Goal: Task Accomplishment & Management: Complete application form

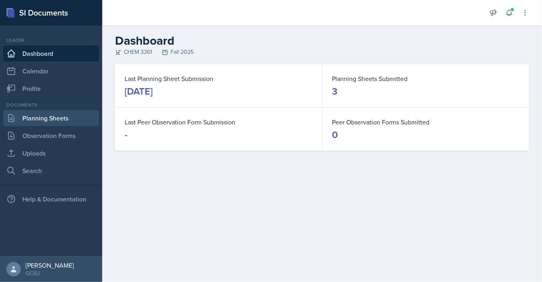
click at [48, 125] on link "Planning Sheets" at bounding box center [51, 118] width 96 height 16
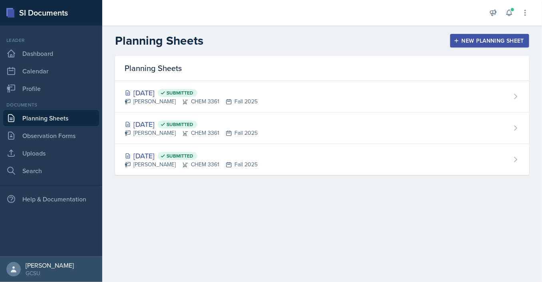
click at [469, 38] on div "New Planning Sheet" at bounding box center [489, 41] width 69 height 6
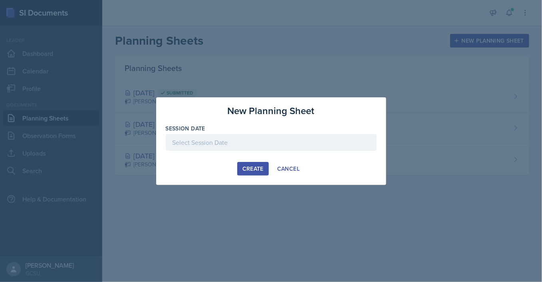
click at [238, 145] on div at bounding box center [271, 142] width 211 height 17
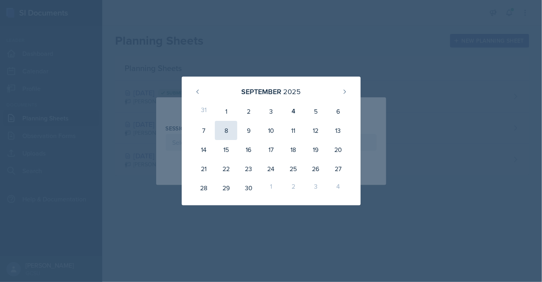
click at [229, 128] on div "8" at bounding box center [226, 130] width 22 height 19
type input "[DATE]"
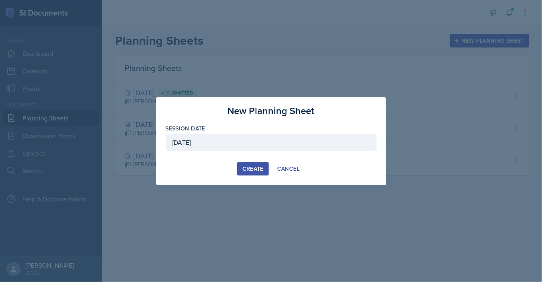
click at [244, 169] on div "Create" at bounding box center [252, 169] width 21 height 6
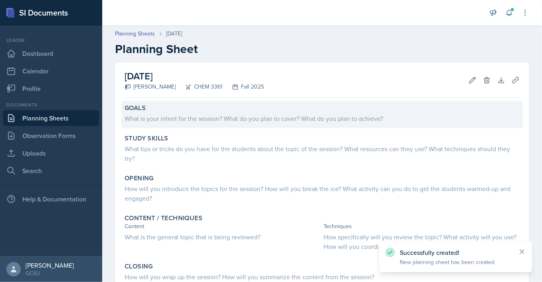
click at [229, 119] on div "What is your intent for the session? What do you plan to cover? What do you pla…" at bounding box center [322, 119] width 395 height 10
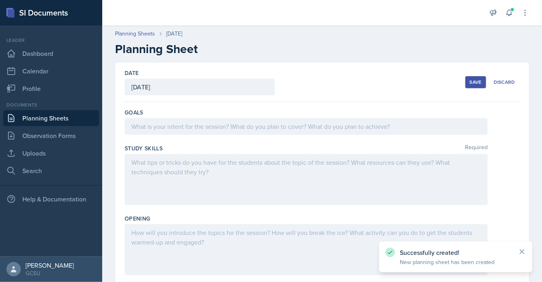
click at [214, 126] on div at bounding box center [306, 126] width 363 height 17
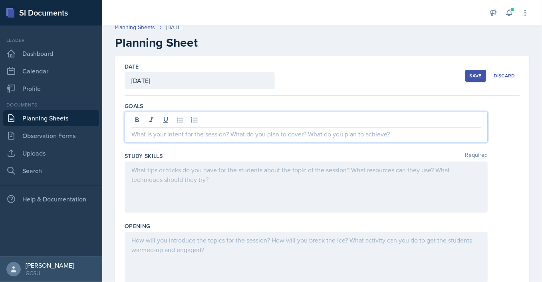
scroll to position [16, 0]
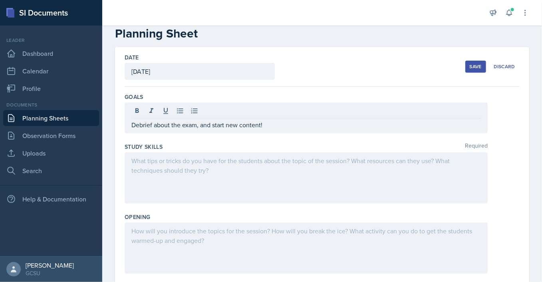
click at [211, 169] on div at bounding box center [306, 178] width 363 height 51
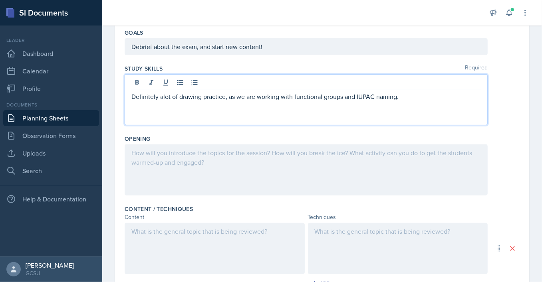
scroll to position [85, 0]
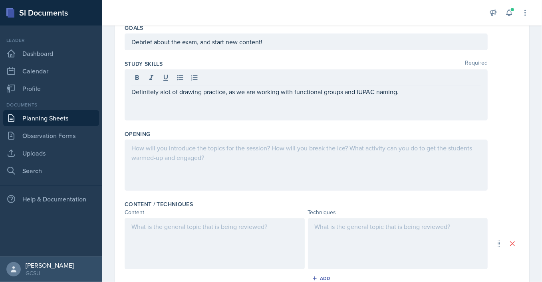
click at [207, 159] on div at bounding box center [306, 165] width 363 height 51
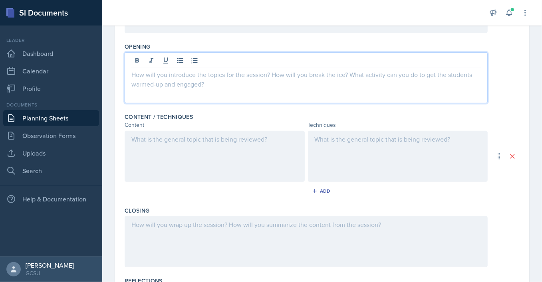
scroll to position [172, 0]
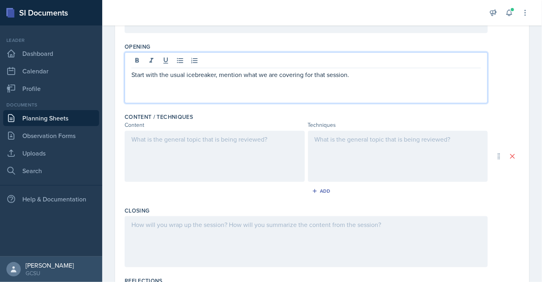
click at [237, 152] on div at bounding box center [215, 156] width 180 height 51
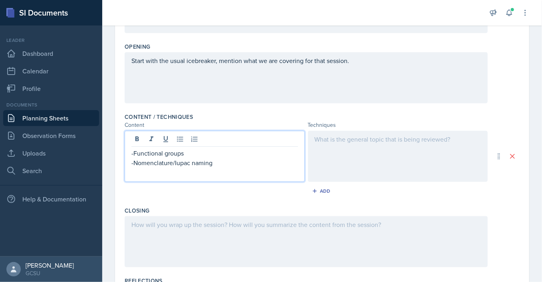
click at [191, 155] on p "-Functional groups" at bounding box center [214, 154] width 167 height 10
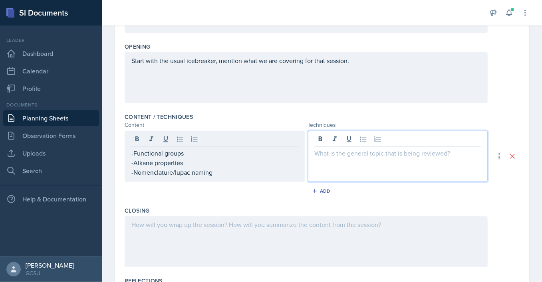
click at [345, 140] on div at bounding box center [398, 156] width 180 height 51
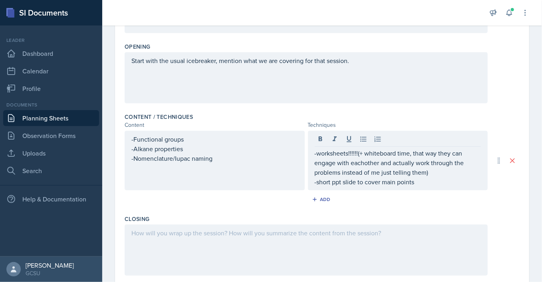
click at [173, 238] on div at bounding box center [306, 250] width 363 height 51
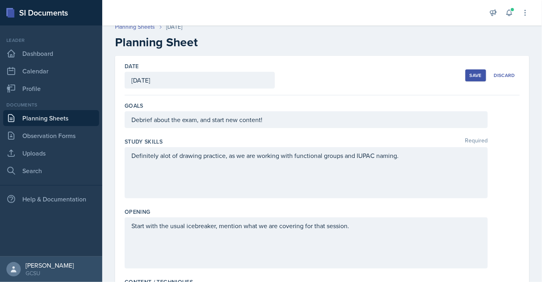
scroll to position [0, 0]
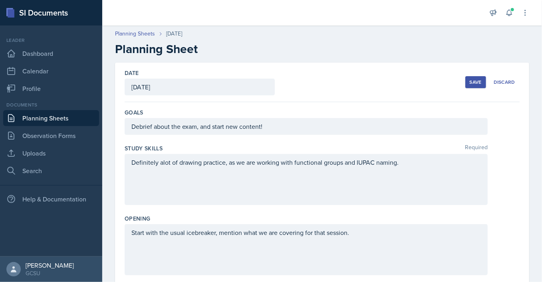
click at [473, 81] on div "Save" at bounding box center [476, 82] width 12 height 6
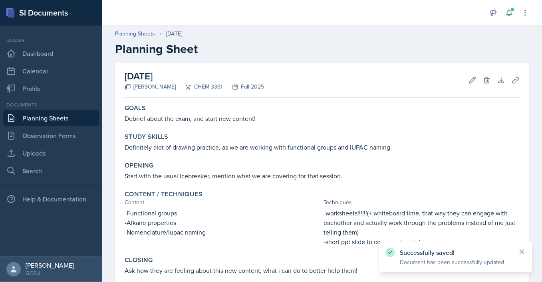
scroll to position [97, 0]
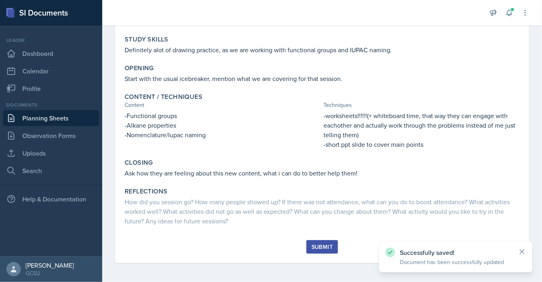
click at [317, 246] on div "Submit" at bounding box center [321, 247] width 21 height 6
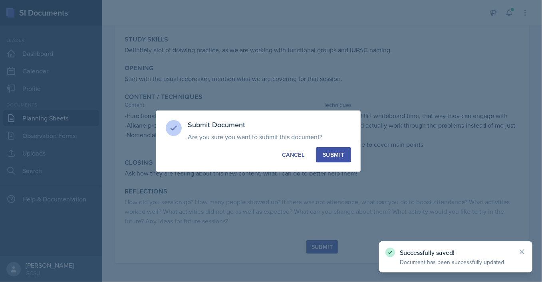
click at [340, 157] on div "Submit" at bounding box center [333, 155] width 21 height 8
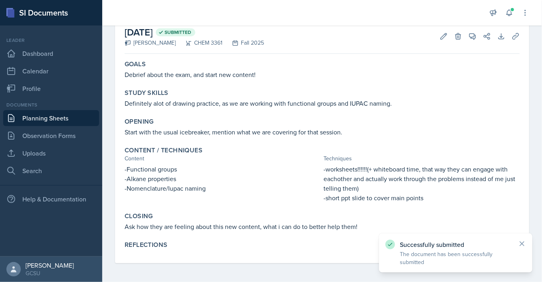
scroll to position [0, 0]
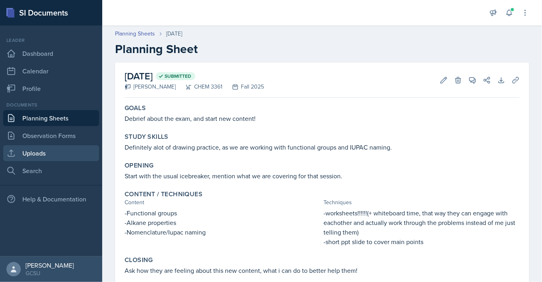
click at [50, 158] on link "Uploads" at bounding box center [51, 153] width 96 height 16
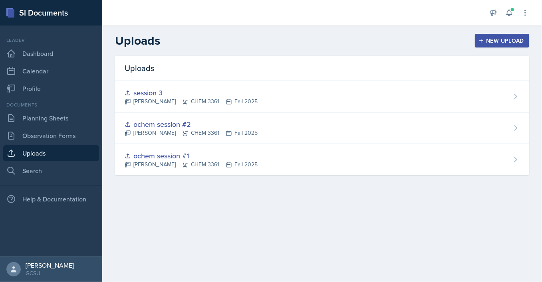
click at [498, 44] on div "New Upload" at bounding box center [502, 41] width 44 height 6
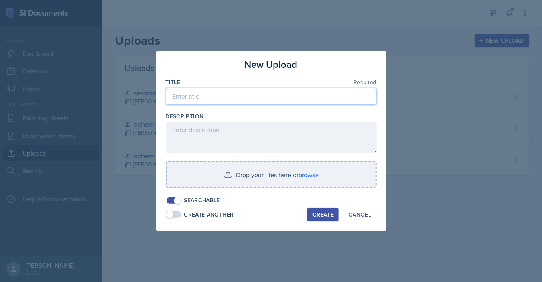
click at [232, 98] on input at bounding box center [271, 96] width 211 height 17
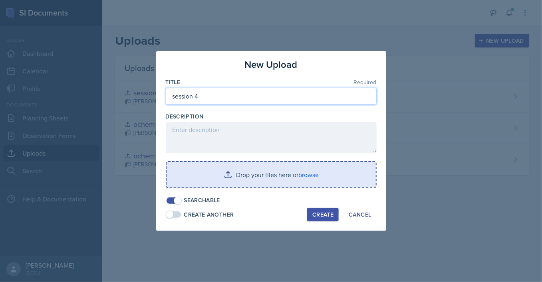
type input "session 4"
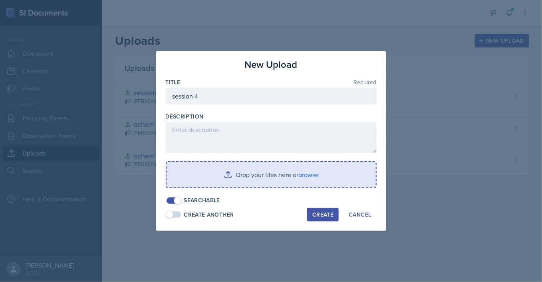
click at [261, 178] on input "file" at bounding box center [271, 175] width 209 height 26
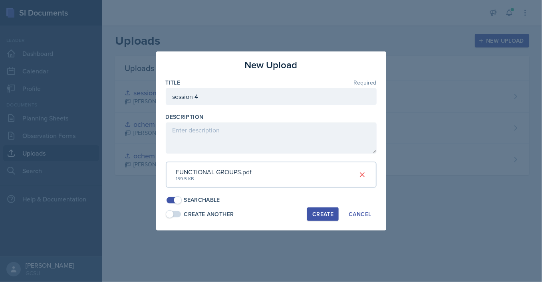
click at [185, 214] on div "Create Another" at bounding box center [209, 214] width 50 height 8
click at [178, 215] on span at bounding box center [178, 214] width 8 height 8
click at [173, 216] on span at bounding box center [170, 214] width 8 height 8
click at [173, 216] on span at bounding box center [174, 214] width 14 height 6
click at [319, 211] on div "Create" at bounding box center [322, 214] width 21 height 6
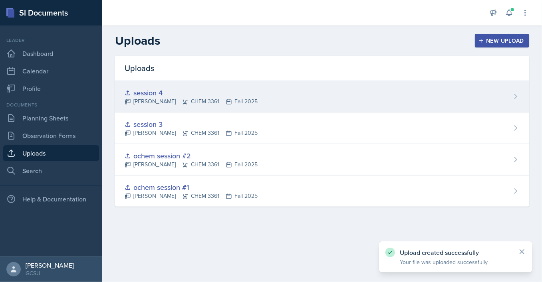
click at [384, 94] on div "session 4 [PERSON_NAME] CHEM 3361 Fall 2025" at bounding box center [322, 97] width 414 height 32
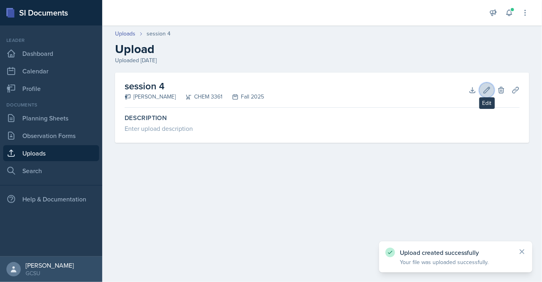
click at [485, 87] on icon at bounding box center [487, 90] width 8 height 8
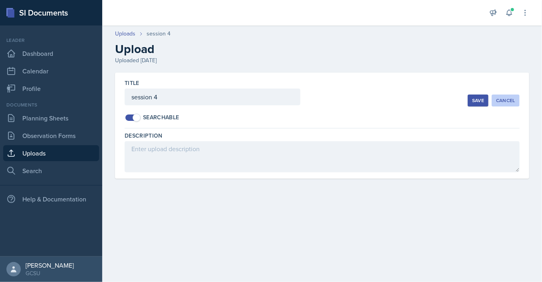
click at [506, 105] on button "Cancel" at bounding box center [506, 101] width 28 height 12
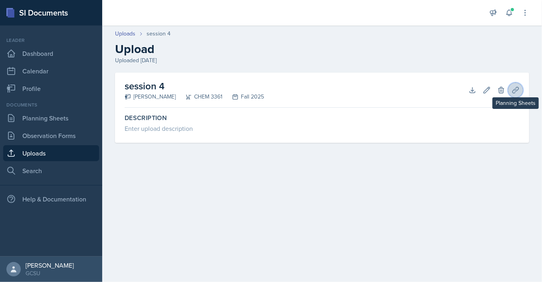
click at [521, 91] on button "Planning Sheets" at bounding box center [515, 90] width 14 height 14
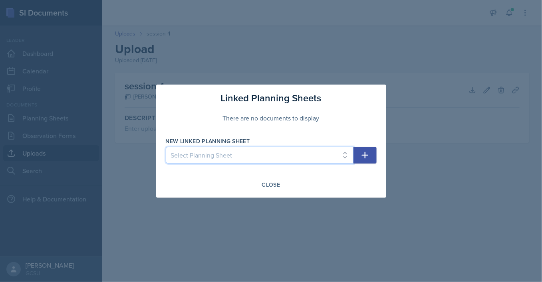
select select "f4380d40-fc55-41b1-9798-aecc7ac76314"
click option "[DATE]" at bounding box center [0, 0] width 0 height 0
click at [369, 155] on icon "button" at bounding box center [365, 156] width 10 height 10
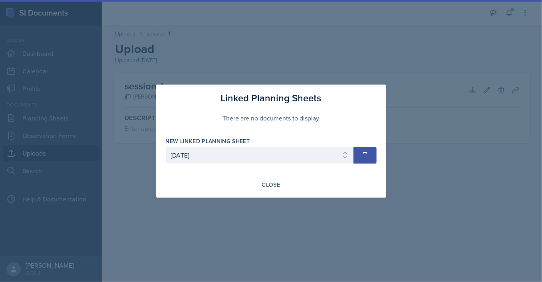
select select
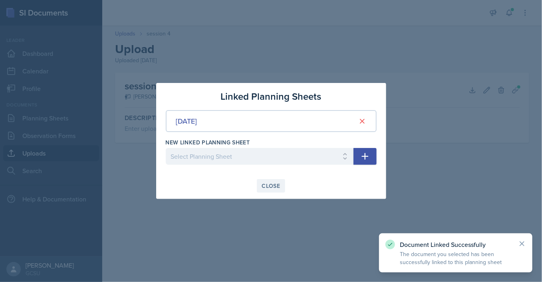
click at [277, 188] on div "Close" at bounding box center [271, 186] width 18 height 6
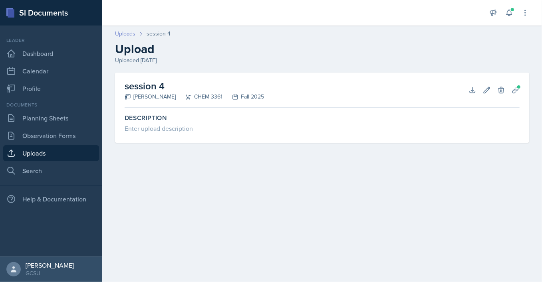
click at [122, 35] on link "Uploads" at bounding box center [125, 34] width 20 height 8
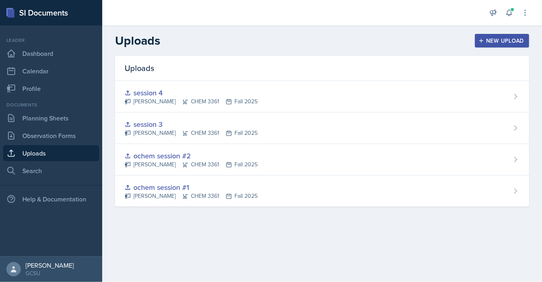
click at [494, 40] on div "New Upload" at bounding box center [502, 41] width 44 height 6
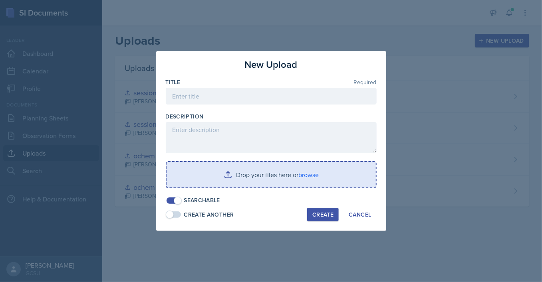
click at [285, 184] on input "file" at bounding box center [271, 175] width 209 height 26
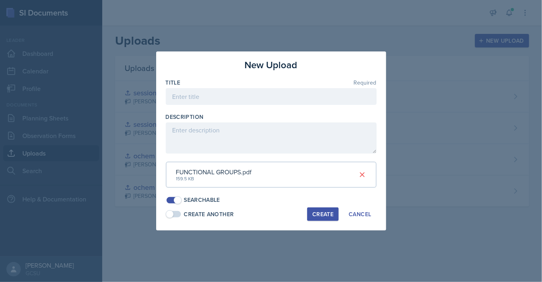
click at [316, 214] on div "Create" at bounding box center [322, 214] width 21 height 6
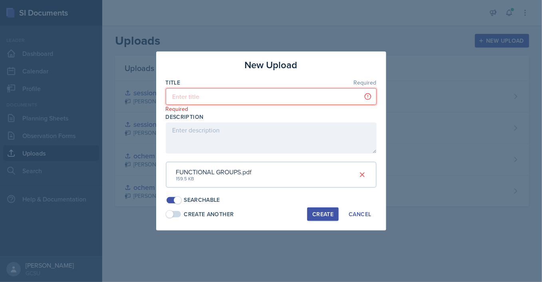
click at [240, 98] on input at bounding box center [271, 96] width 211 height 17
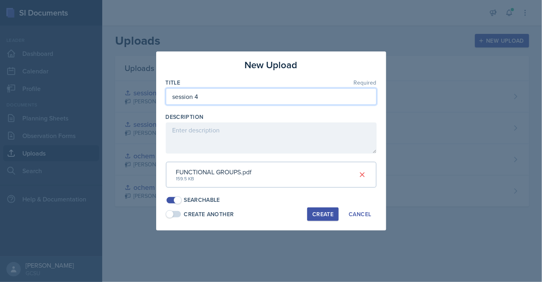
type input "session 4"
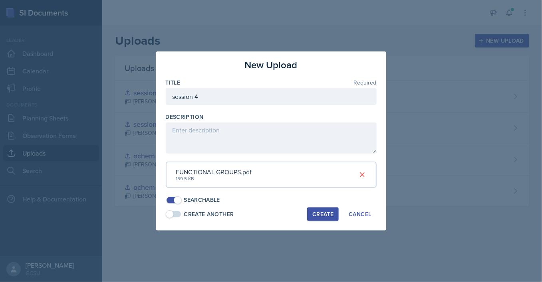
click at [322, 211] on div "Create" at bounding box center [322, 214] width 21 height 6
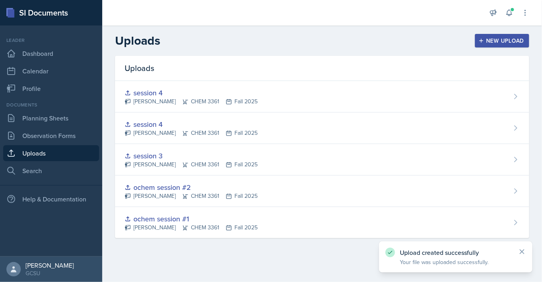
click at [511, 42] on div "New Upload" at bounding box center [502, 41] width 44 height 6
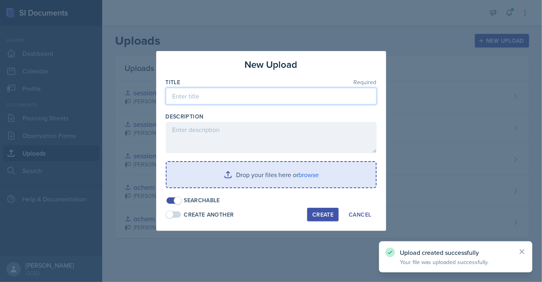
click at [240, 101] on input at bounding box center [271, 96] width 211 height 17
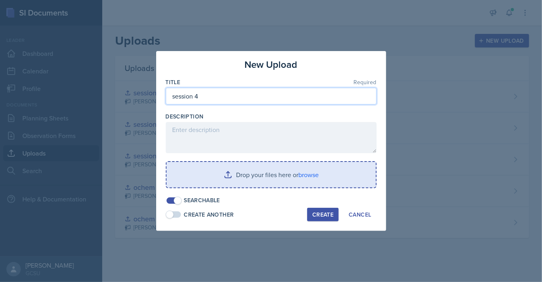
type input "session 4"
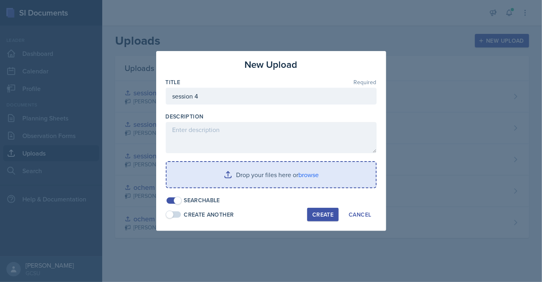
click at [265, 180] on input "file" at bounding box center [271, 175] width 209 height 26
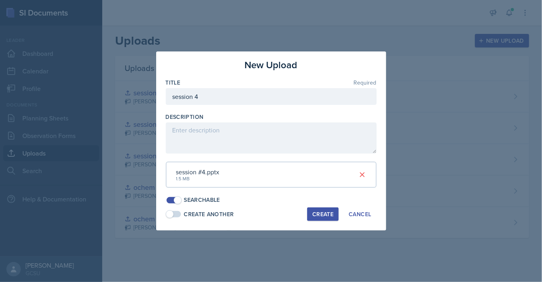
click at [321, 214] on div "Create" at bounding box center [322, 214] width 21 height 6
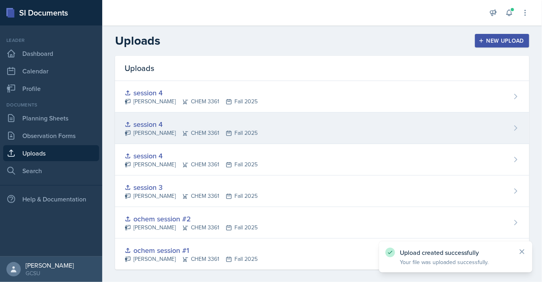
click at [516, 126] on icon at bounding box center [516, 128] width 8 height 8
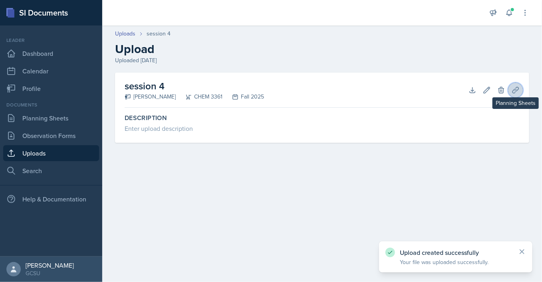
click at [515, 92] on icon at bounding box center [516, 90] width 8 height 8
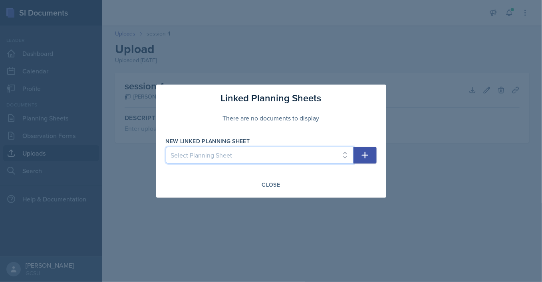
click at [166, 147] on select "Select Planning Sheet [DATE] [DATE] [DATE] [DATE]" at bounding box center [260, 155] width 188 height 17
select select "f4380d40-fc55-41b1-9798-aecc7ac76314"
click option "[DATE]" at bounding box center [0, 0] width 0 height 0
click at [279, 186] on div "Close" at bounding box center [271, 185] width 18 height 6
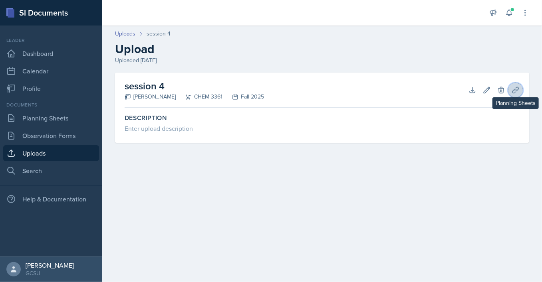
click at [516, 89] on icon at bounding box center [516, 90] width 8 height 8
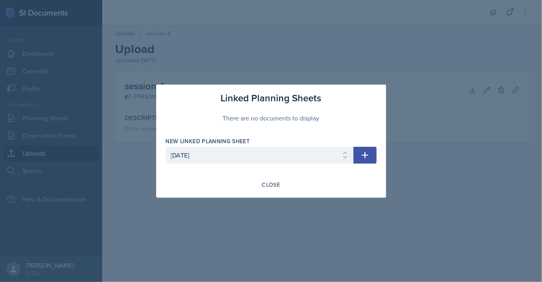
click at [371, 156] on button "button" at bounding box center [364, 155] width 23 height 17
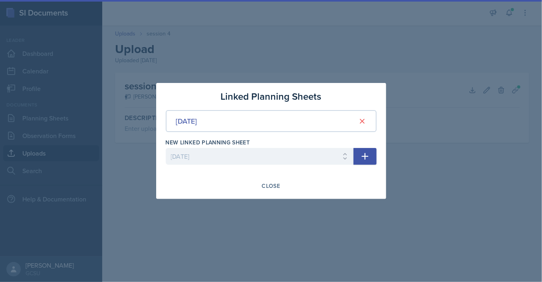
select select
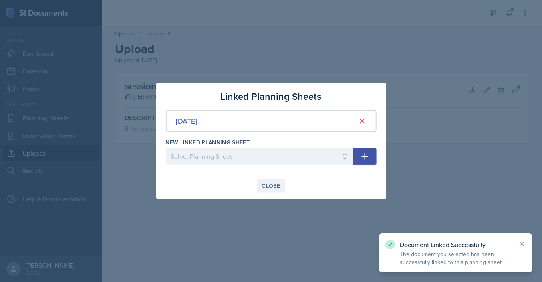
click at [276, 185] on div "Close" at bounding box center [271, 186] width 18 height 6
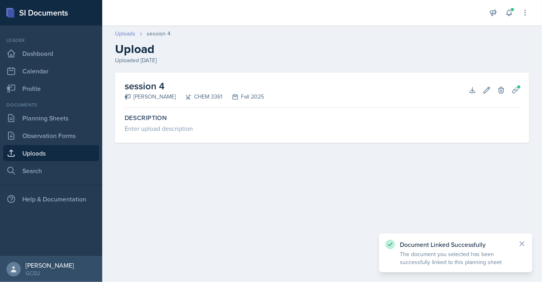
click at [127, 32] on link "Uploads" at bounding box center [125, 34] width 20 height 8
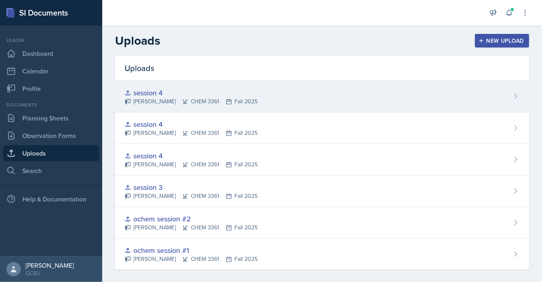
click at [327, 95] on div "session 4 [PERSON_NAME] CHEM 3361 Fall 2025" at bounding box center [322, 97] width 414 height 32
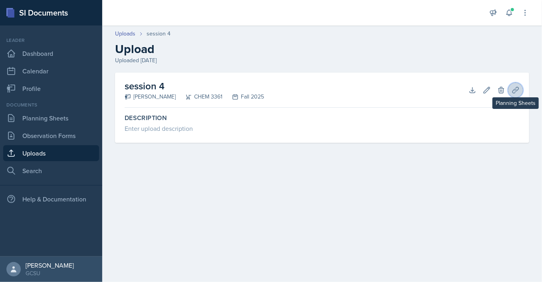
click at [509, 89] on button "Planning Sheets" at bounding box center [515, 90] width 14 height 14
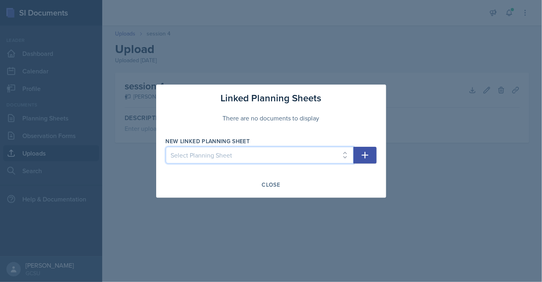
click at [166, 147] on select "Select Planning Sheet [DATE] [DATE] [DATE] [DATE]" at bounding box center [260, 155] width 188 height 17
select select "f4380d40-fc55-41b1-9798-aecc7ac76314"
click option "[DATE]" at bounding box center [0, 0] width 0 height 0
click at [365, 158] on icon "button" at bounding box center [364, 155] width 7 height 7
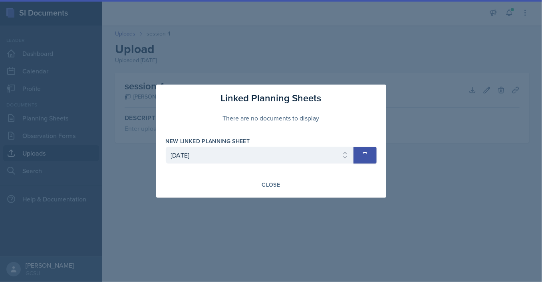
select select
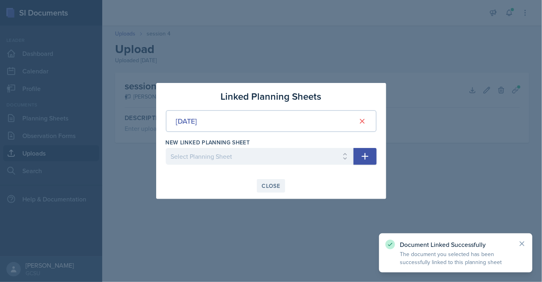
click at [274, 184] on div "Close" at bounding box center [271, 186] width 18 height 6
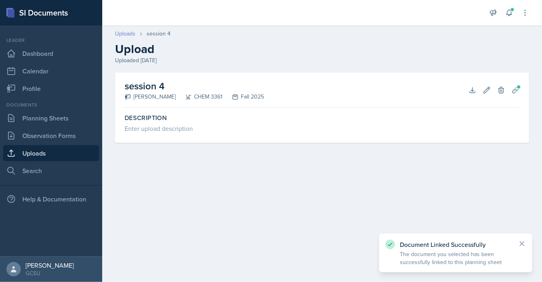
click at [126, 34] on link "Uploads" at bounding box center [125, 34] width 20 height 8
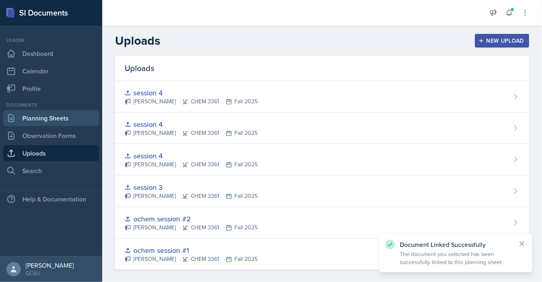
click at [61, 119] on link "Planning Sheets" at bounding box center [51, 118] width 96 height 16
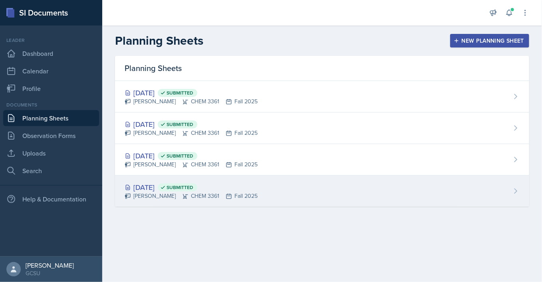
click at [313, 198] on div "[DATE] Submitted [PERSON_NAME] CHEM 3361 Fall 2025" at bounding box center [322, 191] width 414 height 31
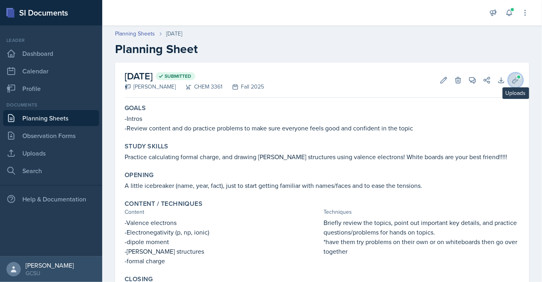
click at [515, 81] on icon at bounding box center [516, 80] width 8 height 8
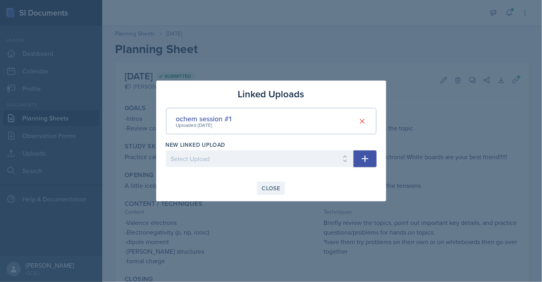
click at [278, 190] on div "Close" at bounding box center [271, 188] width 18 height 6
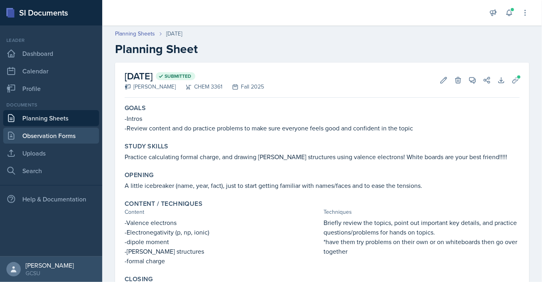
click at [46, 138] on link "Observation Forms" at bounding box center [51, 136] width 96 height 16
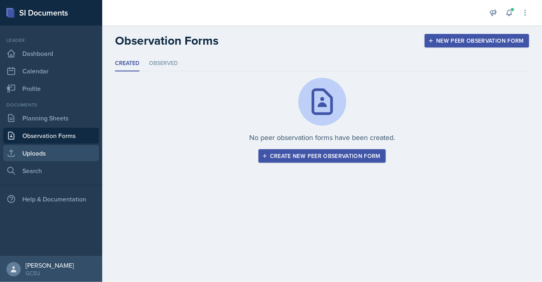
click at [79, 159] on link "Uploads" at bounding box center [51, 153] width 96 height 16
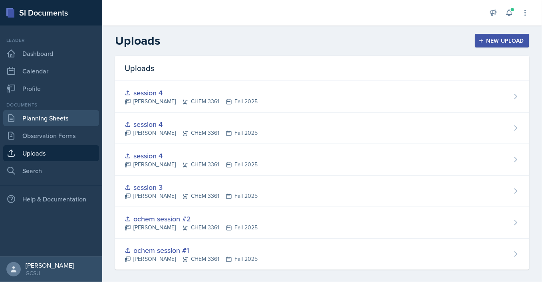
click at [59, 122] on link "Planning Sheets" at bounding box center [51, 118] width 96 height 16
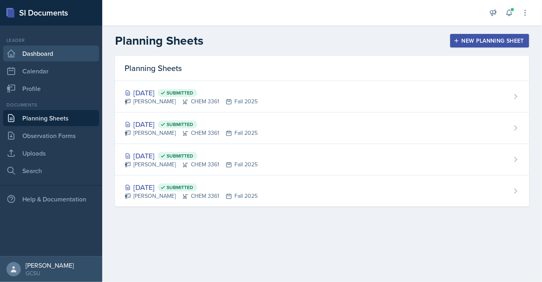
click at [65, 50] on link "Dashboard" at bounding box center [51, 54] width 96 height 16
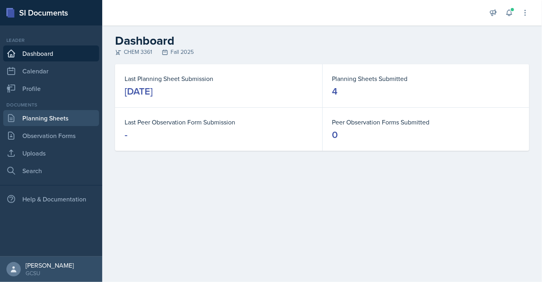
click at [48, 119] on link "Planning Sheets" at bounding box center [51, 118] width 96 height 16
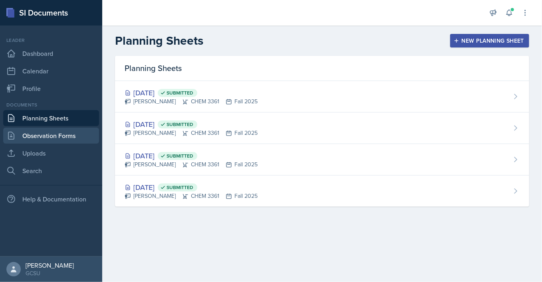
click at [53, 138] on link "Observation Forms" at bounding box center [51, 136] width 96 height 16
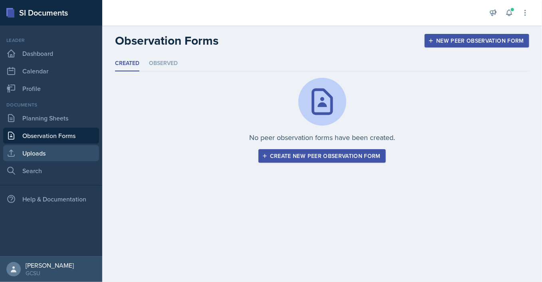
click at [52, 154] on link "Uploads" at bounding box center [51, 153] width 96 height 16
